Goal: Task Accomplishment & Management: Manage account settings

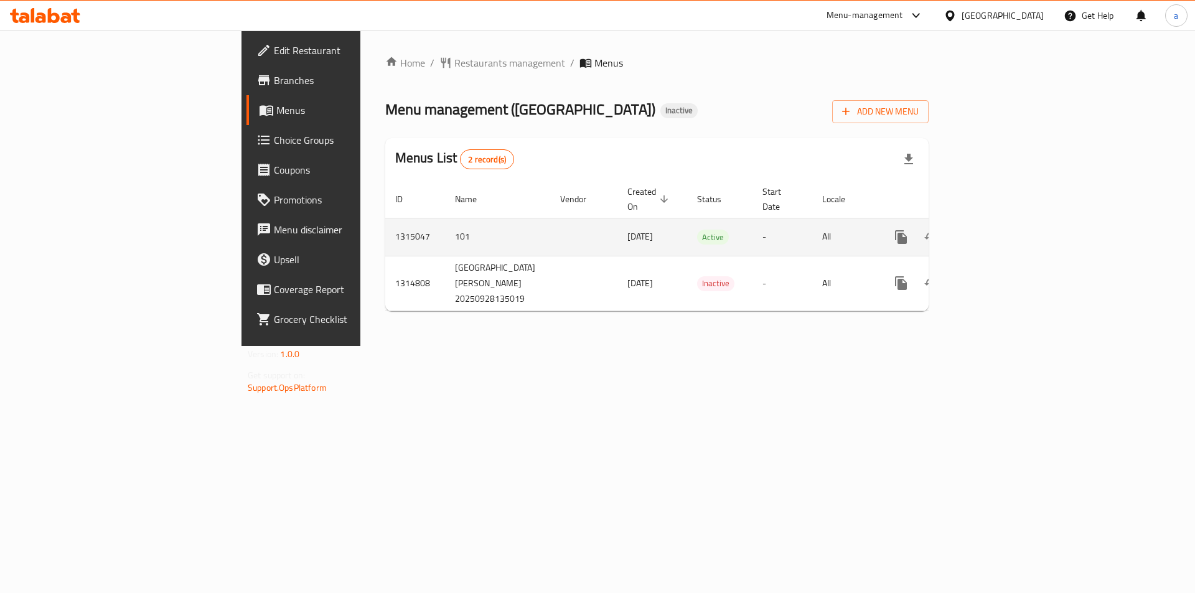
click at [1006, 226] on link "enhanced table" at bounding box center [991, 237] width 30 height 30
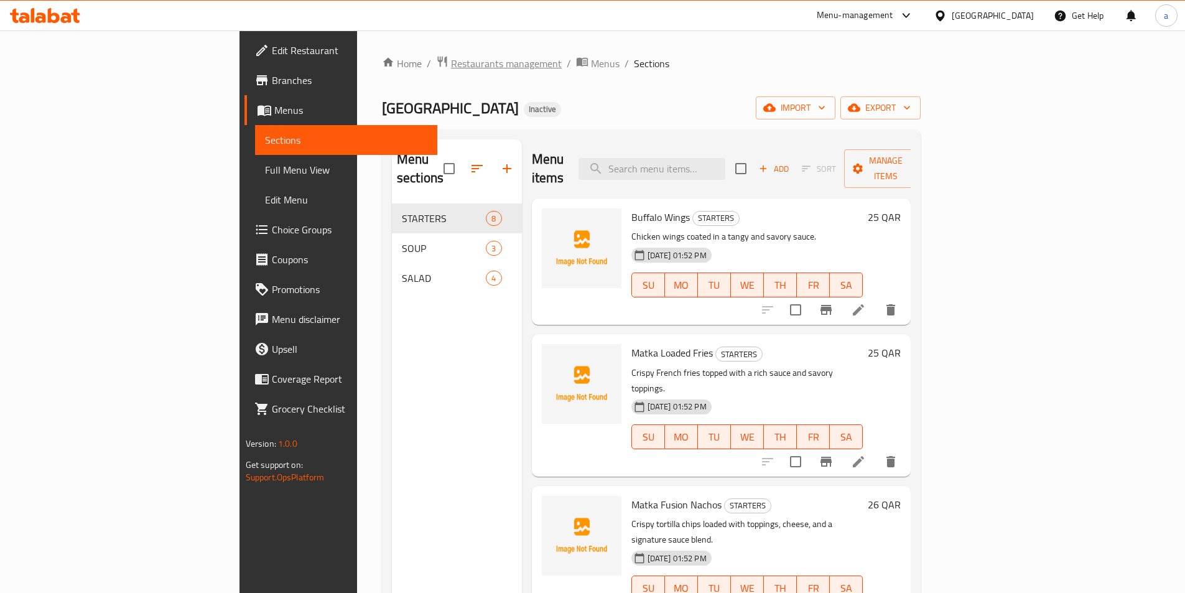
click at [451, 57] on span "Restaurants management" at bounding box center [506, 63] width 111 height 15
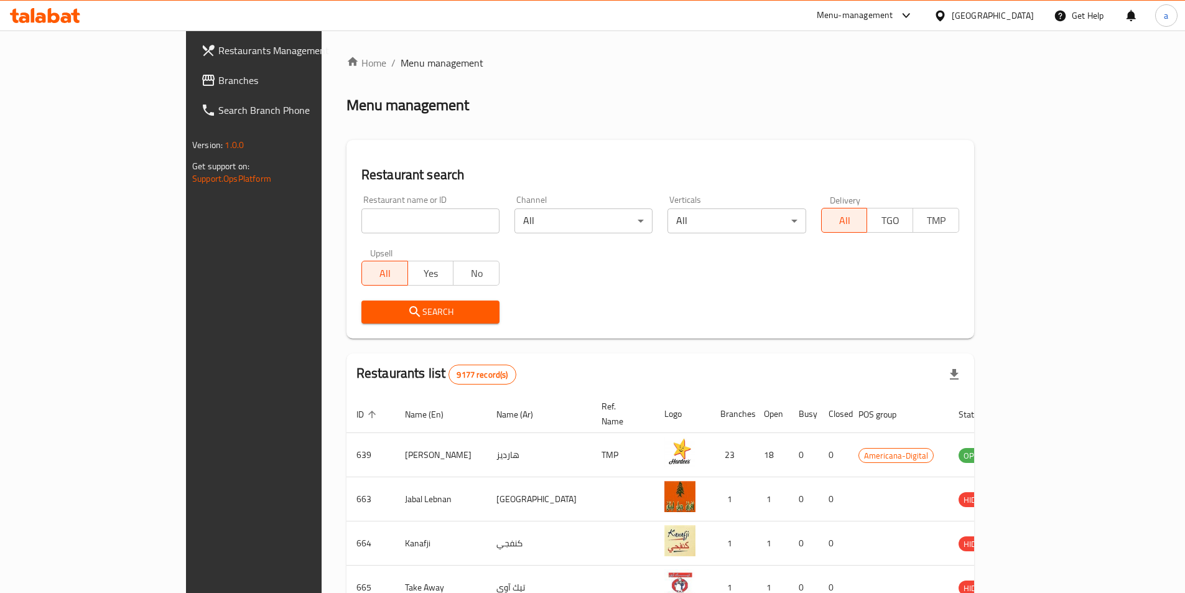
click at [191, 67] on link "Branches" at bounding box center [287, 80] width 193 height 30
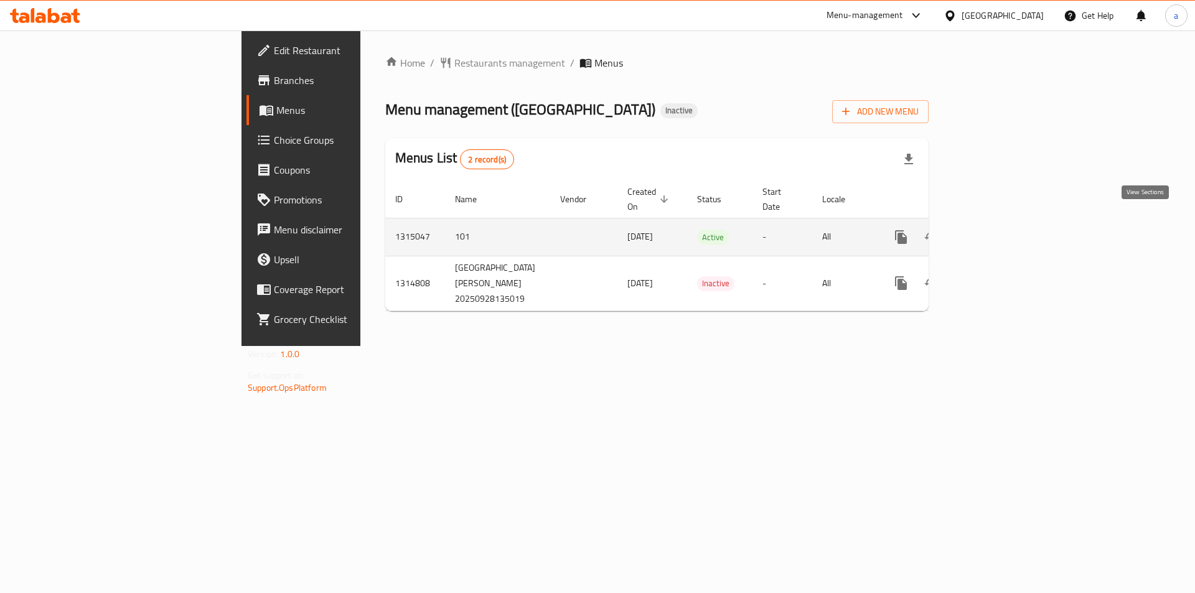
click at [998, 230] on icon "enhanced table" at bounding box center [990, 237] width 15 height 15
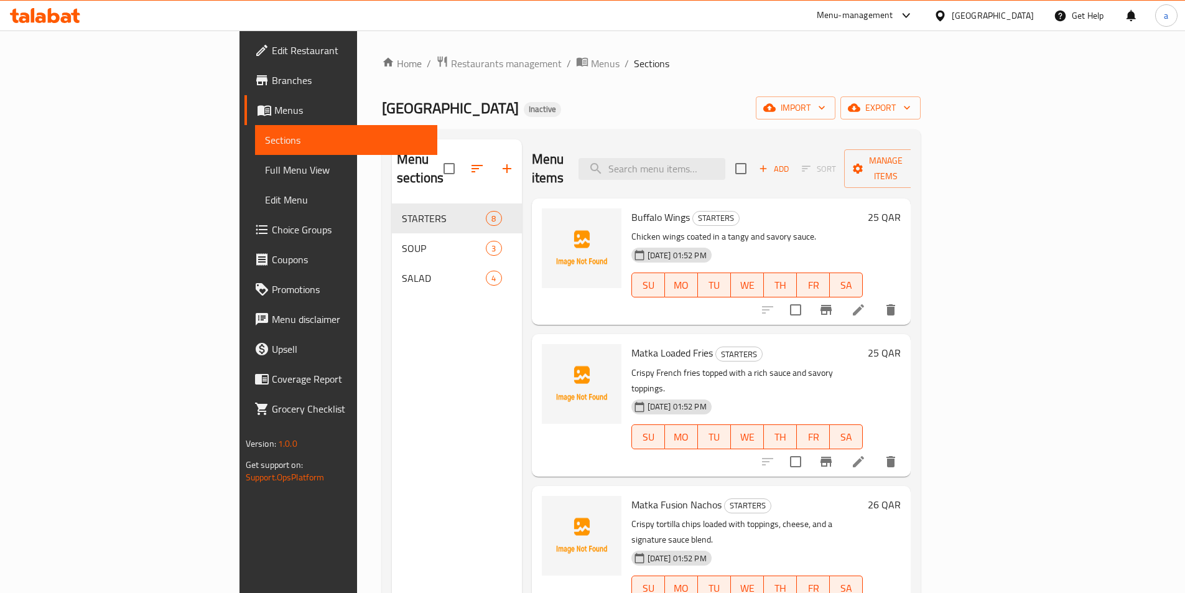
click at [272, 53] on span "Edit Restaurant" at bounding box center [350, 50] width 156 height 15
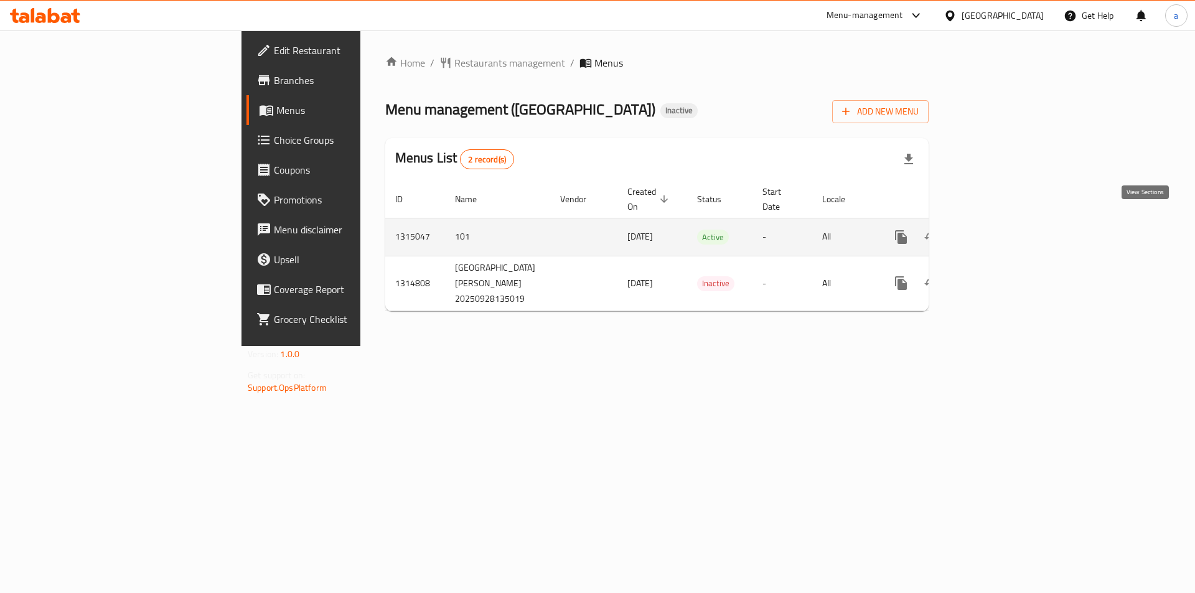
click at [996, 231] on icon "enhanced table" at bounding box center [990, 236] width 11 height 11
